Goal: Information Seeking & Learning: Learn about a topic

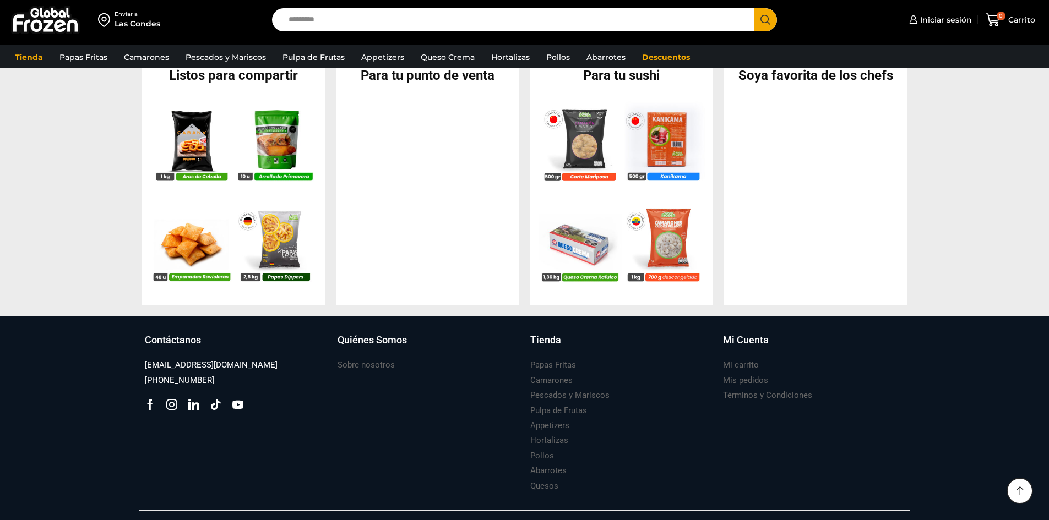
scroll to position [1101, 0]
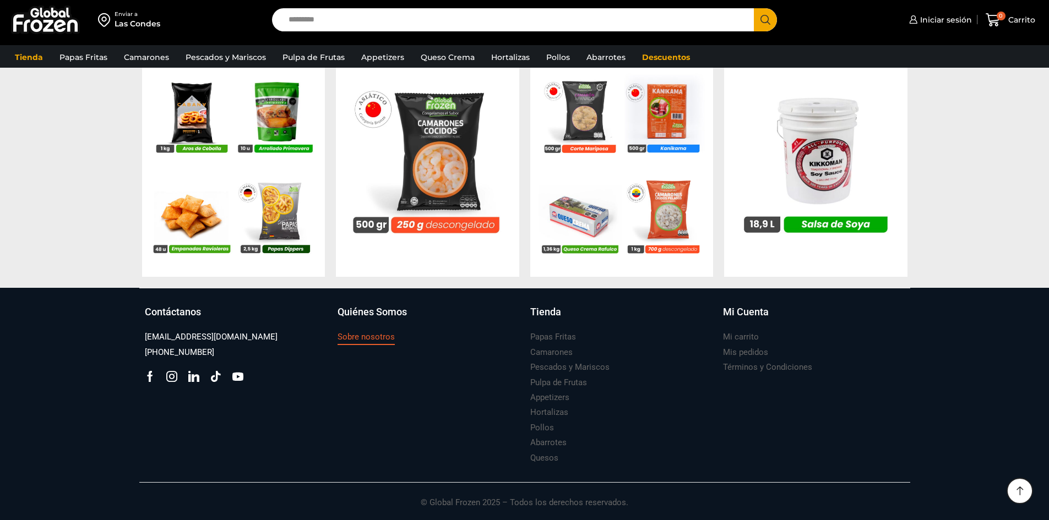
click at [373, 340] on h3 "Sobre nosotros" at bounding box center [366, 337] width 57 height 12
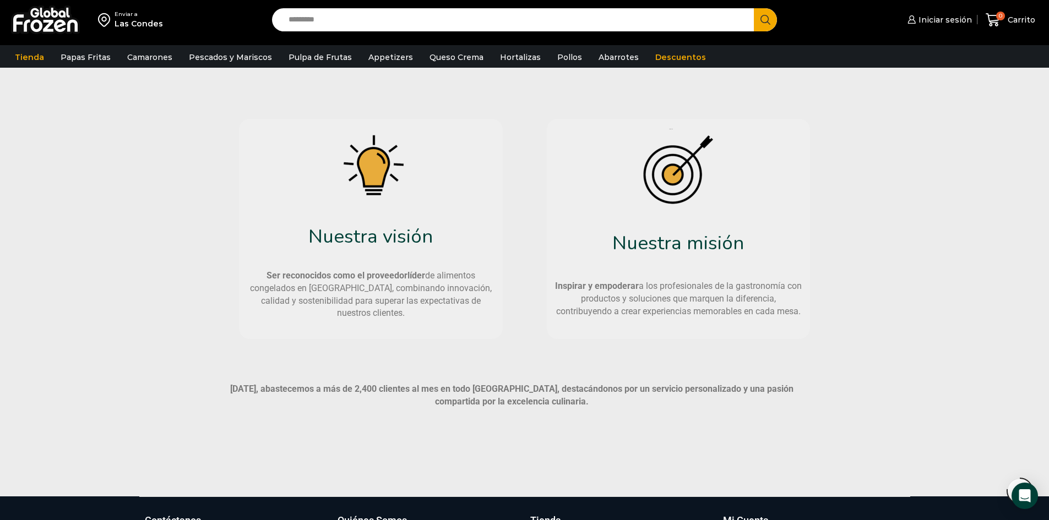
scroll to position [551, 0]
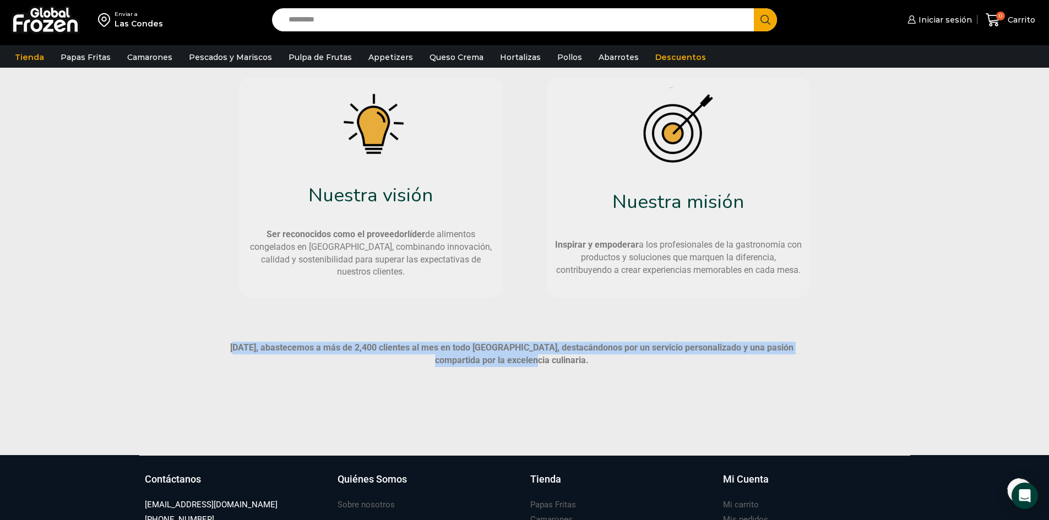
drag, startPoint x: 233, startPoint y: 349, endPoint x: 800, endPoint y: 372, distance: 567.6
click at [800, 372] on div "Hoy, abastecemos a más de 2,400 clientes al mes en todo Chile, destacándonos po…" at bounding box center [512, 360] width 603 height 36
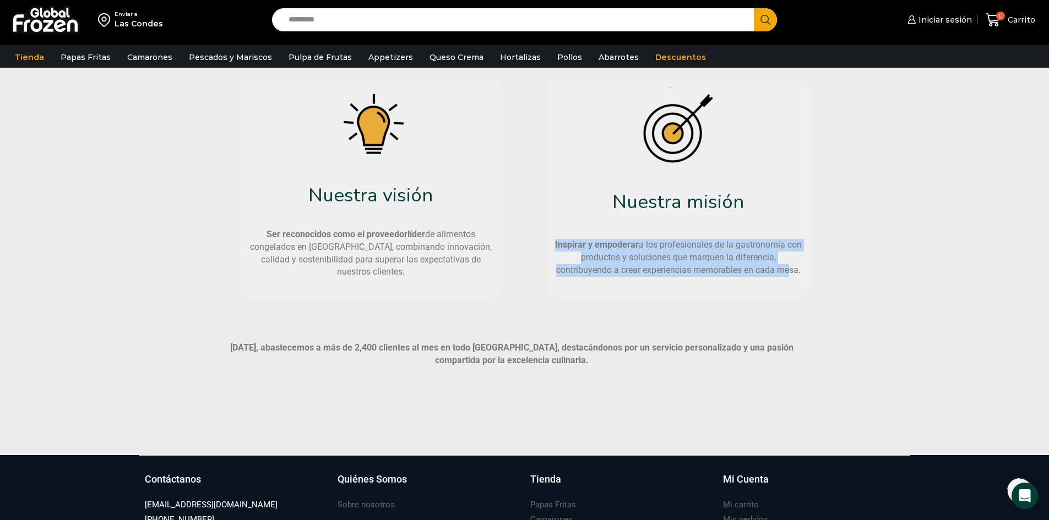
drag, startPoint x: 552, startPoint y: 242, endPoint x: 786, endPoint y: 272, distance: 235.9
click at [786, 272] on p "Inspirar y empoderar a los profesionales de la gastronomía con productos y solu…" at bounding box center [678, 258] width 253 height 38
drag, startPoint x: 800, startPoint y: 269, endPoint x: 613, endPoint y: 254, distance: 187.3
click at [613, 254] on span "Inspirar y empoderar a los profesionales de la gastronomía con productos y solu…" at bounding box center [678, 258] width 247 height 36
drag, startPoint x: 555, startPoint y: 244, endPoint x: 812, endPoint y: 270, distance: 257.9
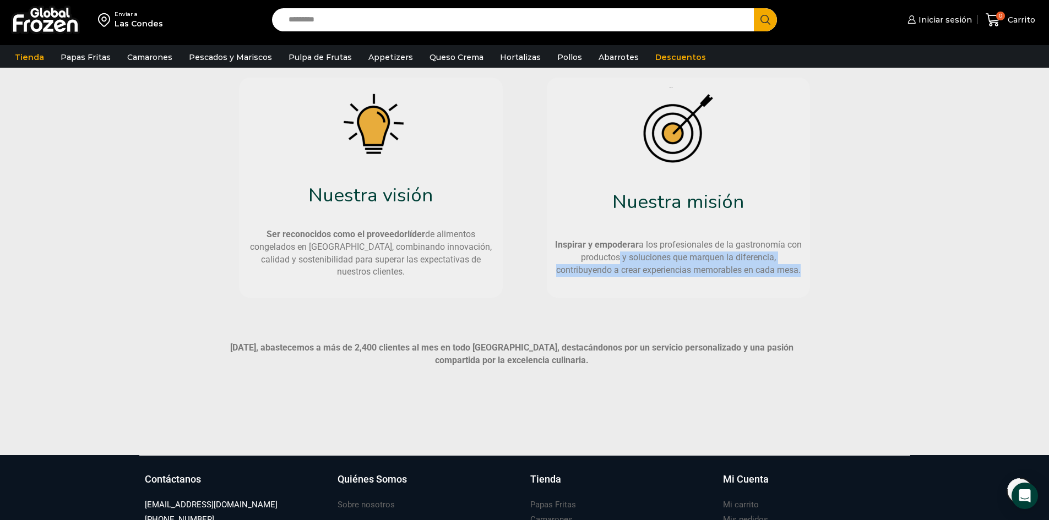
click at [812, 270] on div "Nuestra visión Ser reconocidos como el proveedor líder de alimentos congelados …" at bounding box center [525, 187] width 628 height 231
click at [845, 271] on div "Nuestra visión Ser reconocidos como el proveedor líder de alimentos congelados …" at bounding box center [524, 187] width 771 height 231
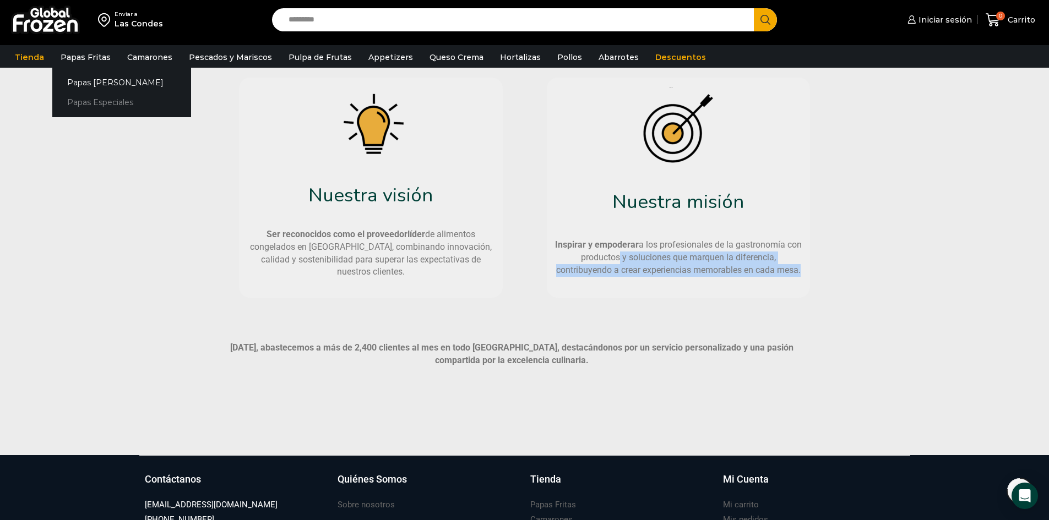
click at [93, 100] on link "Papas Especiales" at bounding box center [121, 103] width 139 height 20
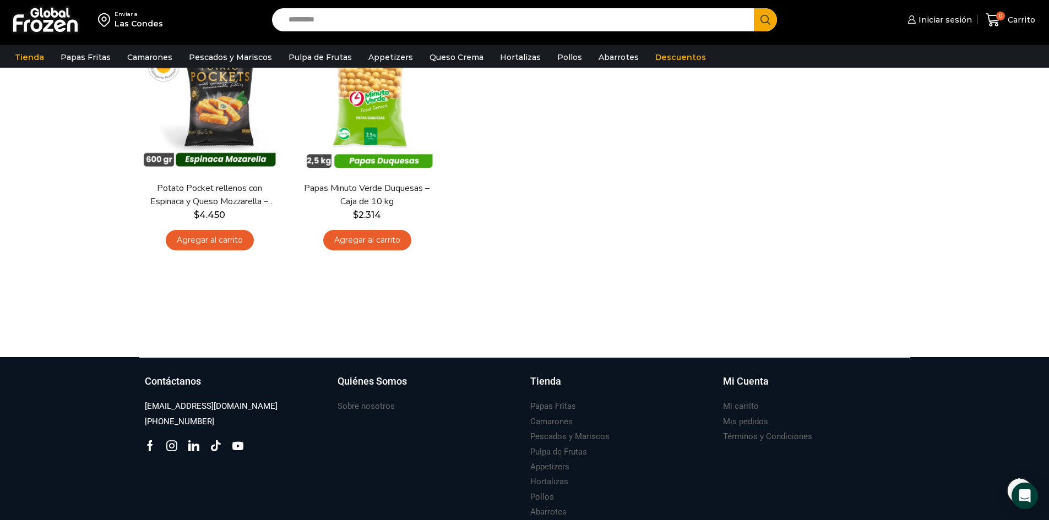
scroll to position [445, 0]
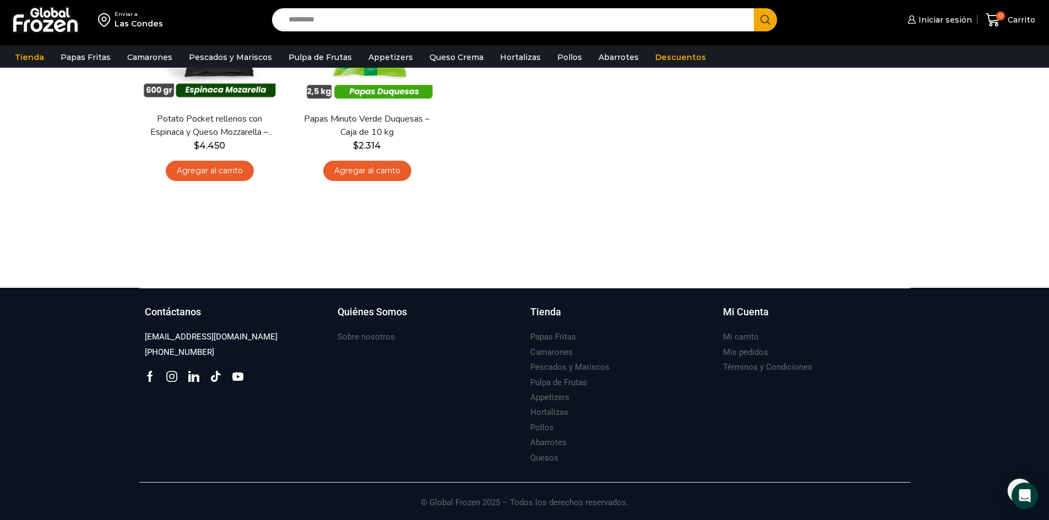
click at [176, 376] on icon at bounding box center [171, 376] width 11 height 11
click at [192, 372] on icon at bounding box center [193, 376] width 11 height 11
